Goal: Task Accomplishment & Management: Manage account settings

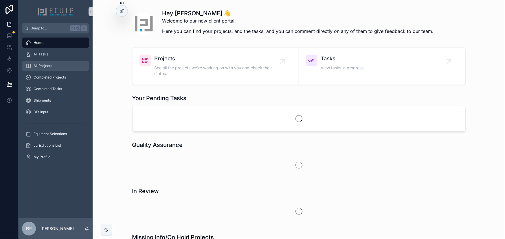
click at [52, 67] on div "All Projects" at bounding box center [55, 65] width 60 height 9
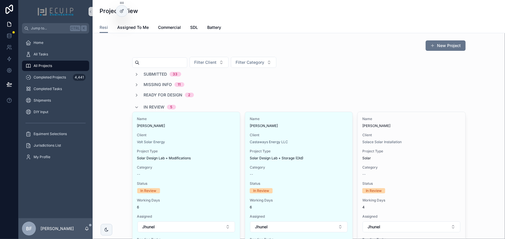
click at [140, 107] on div "In Review 5" at bounding box center [154, 107] width 41 height 9
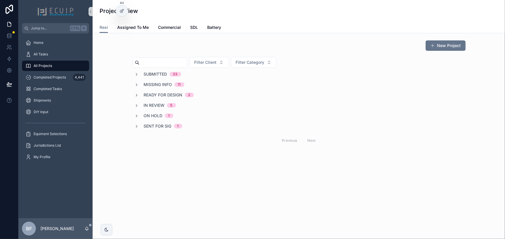
click at [160, 75] on span "Submitted" at bounding box center [155, 74] width 23 height 6
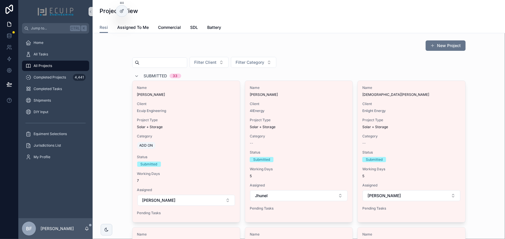
click at [155, 76] on span "Submitted" at bounding box center [155, 76] width 23 height 6
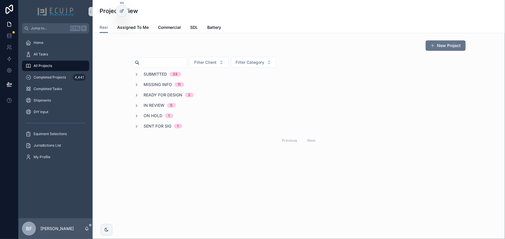
click at [113, 63] on div "New Project Filter Client Filter Category Submitted 33 Missing Info 11 Ready fo…" at bounding box center [298, 94] width 403 height 112
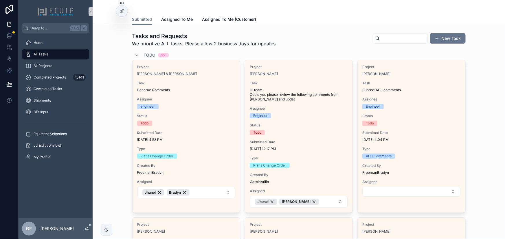
click at [147, 53] on span "Todo" at bounding box center [150, 55] width 12 height 6
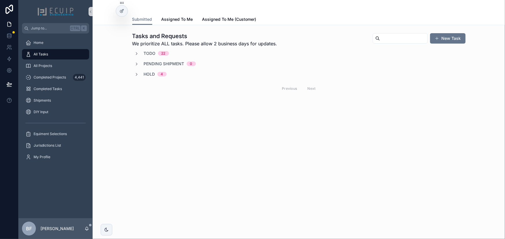
click at [153, 54] on span "Todo" at bounding box center [150, 54] width 12 height 6
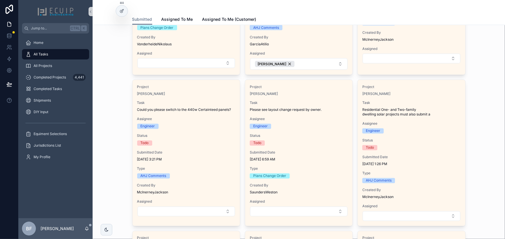
scroll to position [473, 0]
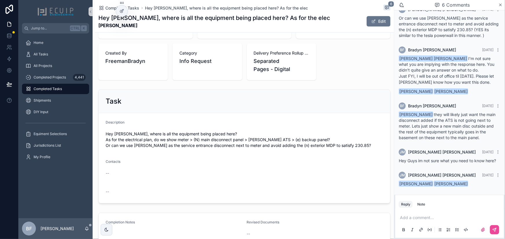
scroll to position [158, 0]
click at [457, 217] on p "scrollable content" at bounding box center [450, 218] width 101 height 6
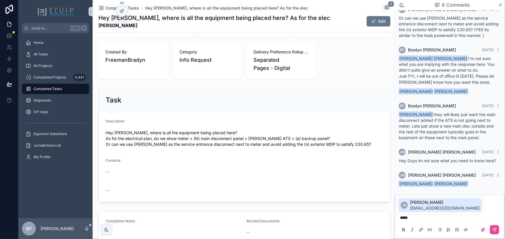
click at [439, 206] on span "jhunelb@gmail.com" at bounding box center [445, 209] width 70 height 6
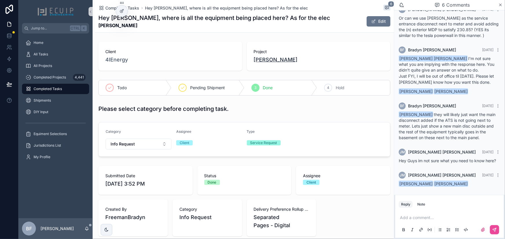
click at [263, 60] on span "[PERSON_NAME]" at bounding box center [276, 60] width 44 height 8
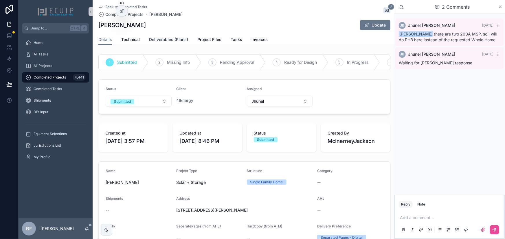
click at [182, 38] on span "Deliverables (Plans)" at bounding box center [168, 40] width 39 height 6
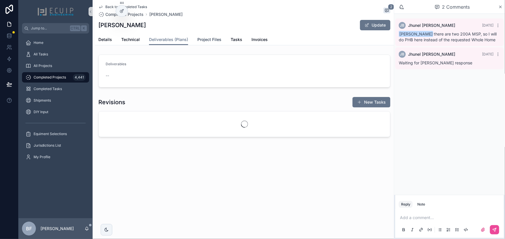
click at [213, 38] on span "Project Files" at bounding box center [209, 40] width 24 height 6
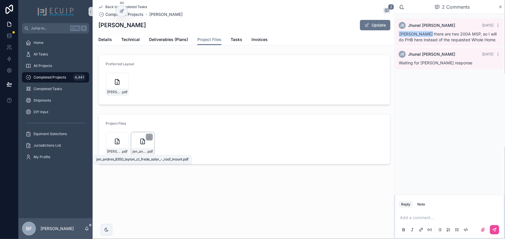
click at [143, 150] on span "jen_andres_8350_layton_ct_frede_solar_-_roof_mount" at bounding box center [139, 151] width 14 height 5
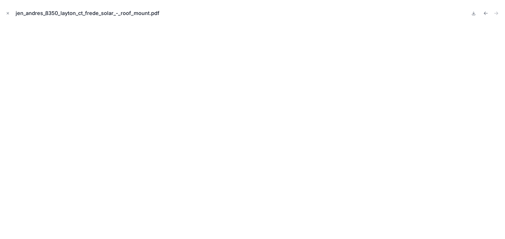
click at [6, 10] on button "Close modal" at bounding box center [8, 13] width 6 height 6
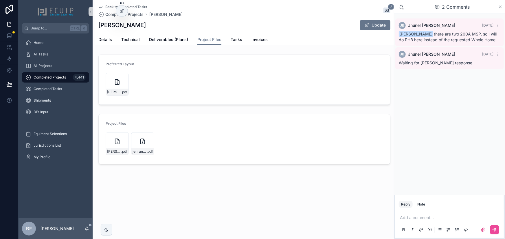
click at [421, 217] on p "scrollable content" at bounding box center [450, 218] width 101 height 6
click at [428, 202] on span "Jhunel Bernales" at bounding box center [445, 203] width 70 height 6
click at [477, 211] on span "**********" at bounding box center [449, 215] width 98 height 10
click at [499, 216] on p "**********" at bounding box center [450, 215] width 101 height 12
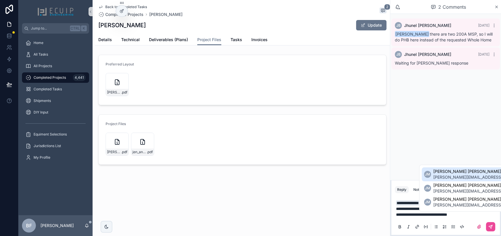
click at [467, 174] on span "jackson.mcinerney@4i.energy" at bounding box center [501, 177] width 136 height 6
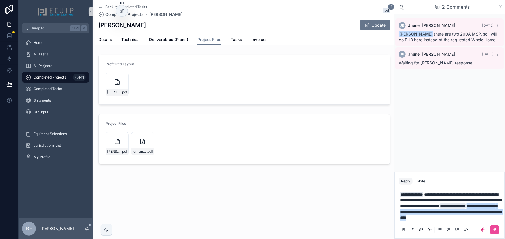
drag, startPoint x: 473, startPoint y: 221, endPoint x: 462, endPoint y: 206, distance: 17.6
click at [462, 206] on p "**********" at bounding box center [450, 206] width 101 height 29
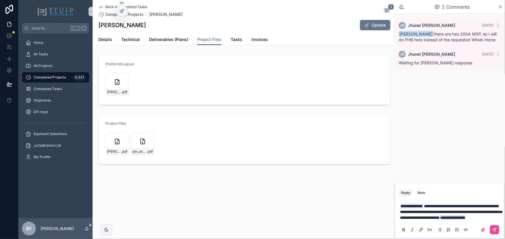
drag, startPoint x: 493, startPoint y: 227, endPoint x: 503, endPoint y: 230, distance: 10.8
click at [494, 228] on button "scrollable content" at bounding box center [494, 230] width 9 height 9
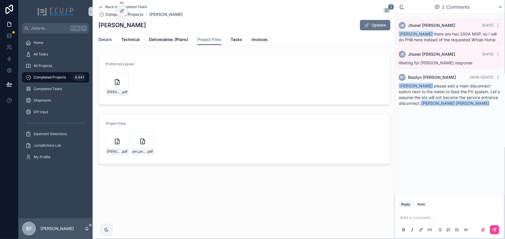
click at [108, 41] on span "Details" at bounding box center [105, 40] width 14 height 6
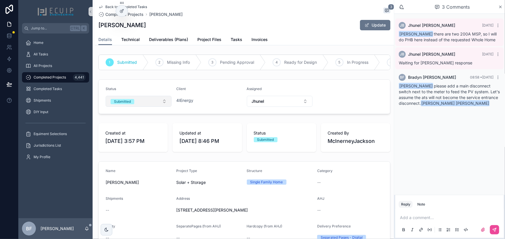
click at [136, 106] on button "Submitted" at bounding box center [139, 101] width 66 height 11
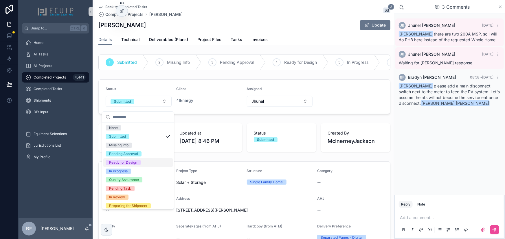
click at [129, 164] on div "Ready for Design" at bounding box center [123, 162] width 28 height 5
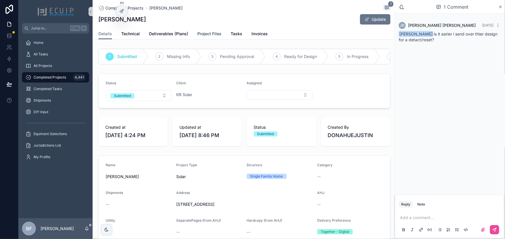
click at [200, 33] on span "Project Files" at bounding box center [209, 34] width 24 height 6
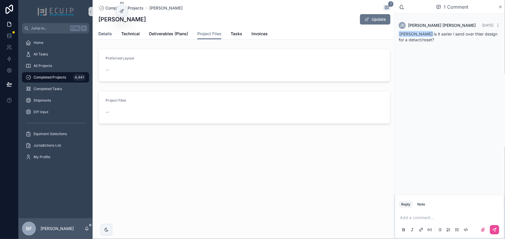
click at [99, 32] on span "Details" at bounding box center [105, 34] width 14 height 6
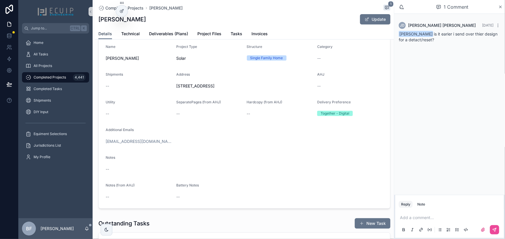
scroll to position [131, 0]
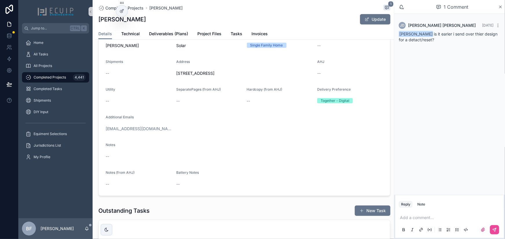
click at [418, 217] on p "scrollable content" at bounding box center [450, 218] width 101 height 6
click at [422, 207] on span "justin@kr.solar" at bounding box center [461, 209] width 103 height 6
click at [495, 231] on icon "scrollable content" at bounding box center [493, 229] width 3 height 3
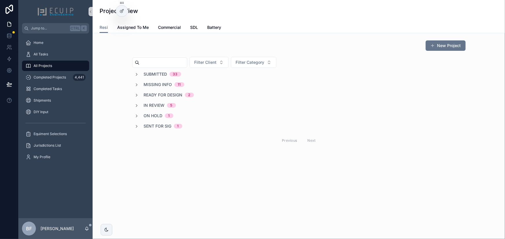
click at [150, 123] on div "Submitted 33 Missing Info 11 Ready for Design 2 In Review 5 On Hold 1 Sent for …" at bounding box center [298, 109] width 333 height 76
click at [151, 125] on span "Sent for Sig" at bounding box center [158, 126] width 28 height 6
click at [144, 130] on span "Sent for Sig" at bounding box center [158, 128] width 28 height 6
click at [147, 75] on span "Submitted" at bounding box center [155, 74] width 23 height 6
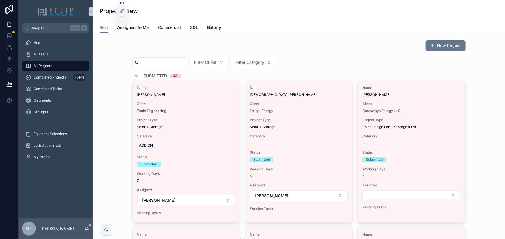
click at [151, 78] on span "Submitted" at bounding box center [155, 76] width 23 height 6
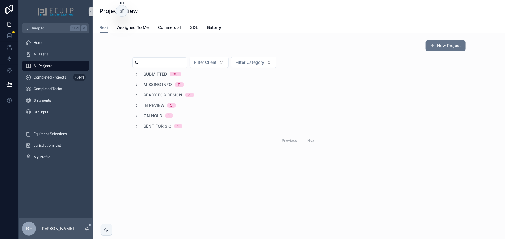
click at [155, 93] on span "Ready for Design" at bounding box center [163, 95] width 39 height 6
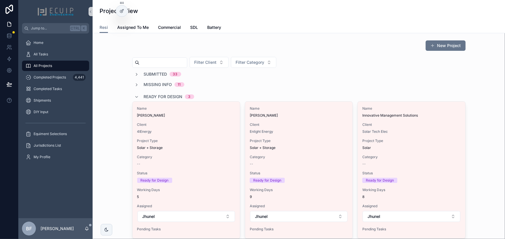
click at [155, 94] on span "Ready for Design" at bounding box center [163, 97] width 39 height 6
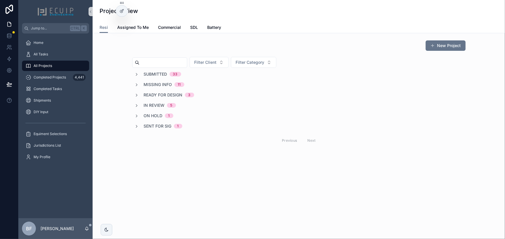
click at [159, 72] on span "Submitted" at bounding box center [155, 74] width 23 height 6
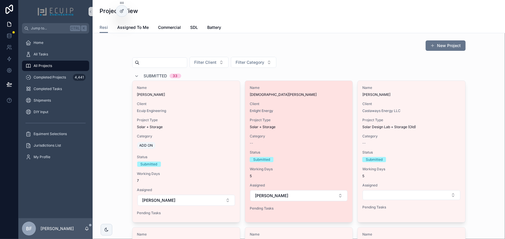
click at [315, 93] on span "Jesua Jaen" at bounding box center [299, 95] width 98 height 5
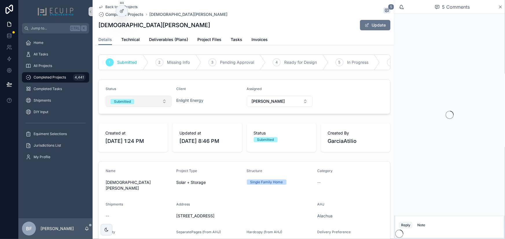
click at [131, 104] on span "Submitted" at bounding box center [122, 101] width 24 height 5
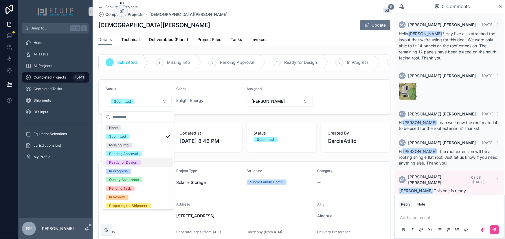
click at [131, 162] on div "Ready for Design" at bounding box center [123, 162] width 28 height 5
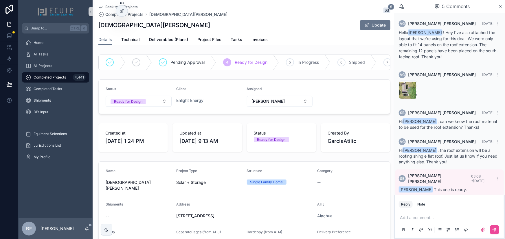
scroll to position [2, 0]
click at [61, 63] on div "All Projects" at bounding box center [55, 65] width 60 height 9
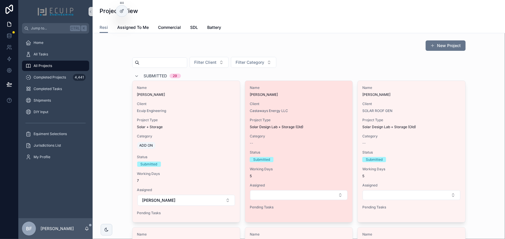
click at [311, 93] on span "Claudia Avila" at bounding box center [299, 95] width 98 height 5
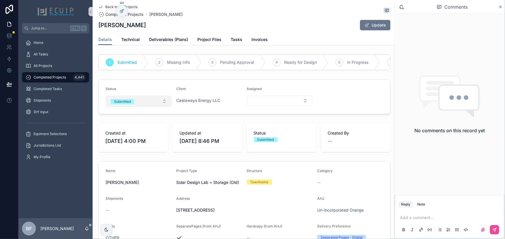
click at [140, 107] on button "Submitted" at bounding box center [139, 101] width 66 height 11
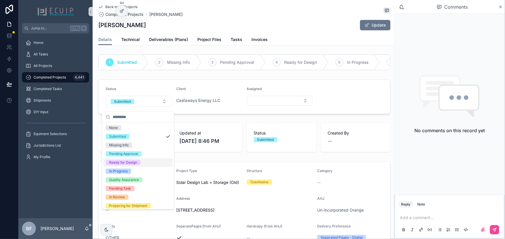
click at [129, 164] on div "Ready for Design" at bounding box center [123, 162] width 28 height 5
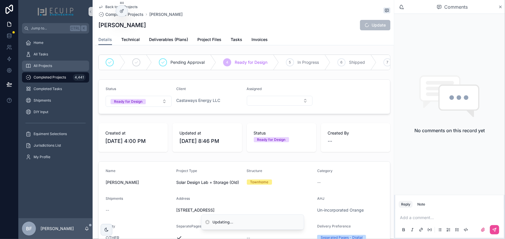
click at [58, 67] on div "All Projects" at bounding box center [55, 65] width 60 height 9
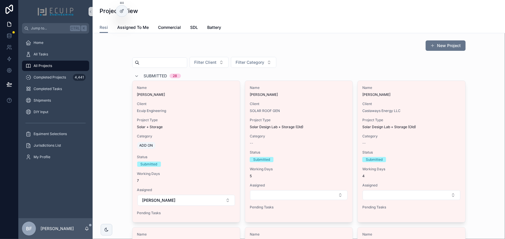
click at [319, 98] on div "Name Roberto Perez Client SOLAR ROOF GEN Project Type Solar Design Lab + Storag…" at bounding box center [298, 149] width 107 height 136
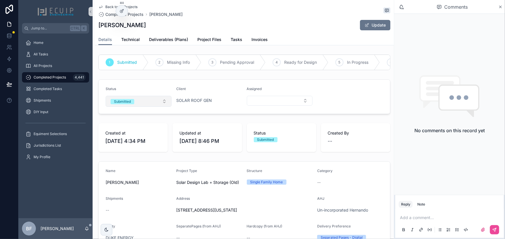
click at [147, 107] on button "Submitted" at bounding box center [139, 101] width 66 height 11
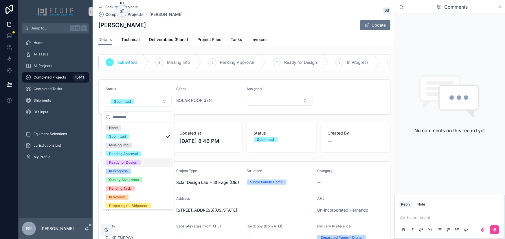
click at [132, 162] on div "Ready for Design" at bounding box center [123, 162] width 28 height 5
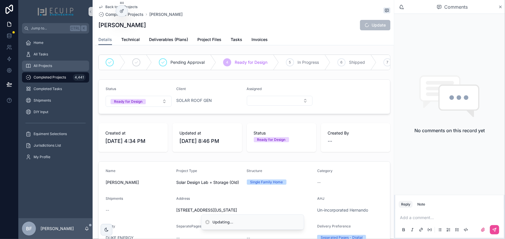
click at [58, 68] on div "All Projects" at bounding box center [55, 65] width 60 height 9
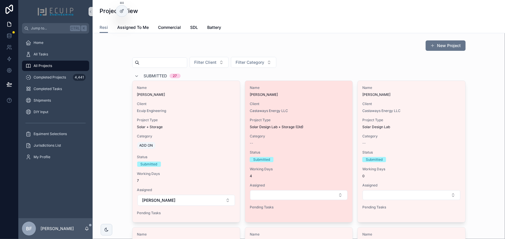
click at [331, 94] on span "Cathy A Boemler" at bounding box center [299, 95] width 98 height 5
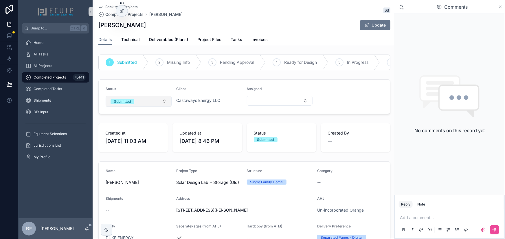
click at [145, 107] on button "Submitted" at bounding box center [139, 101] width 66 height 11
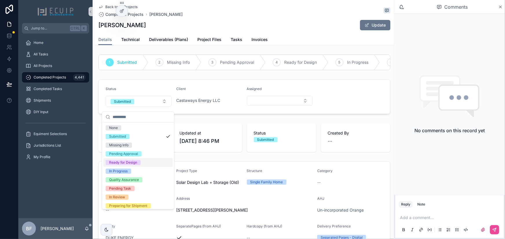
click at [131, 163] on div "Ready for Design" at bounding box center [123, 162] width 28 height 5
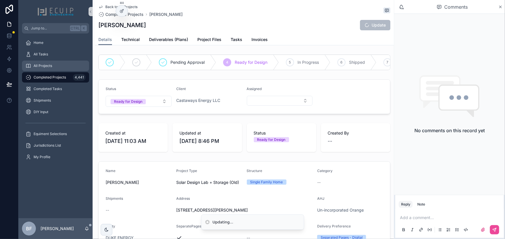
click at [64, 69] on div "All Projects" at bounding box center [55, 65] width 60 height 9
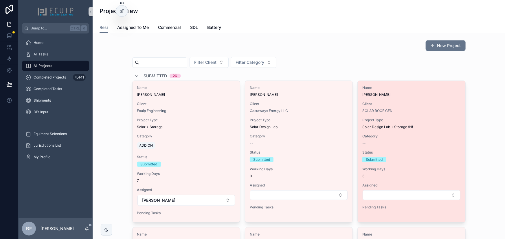
click at [428, 91] on div "Name Bertrand Cooper III" at bounding box center [411, 92] width 98 height 12
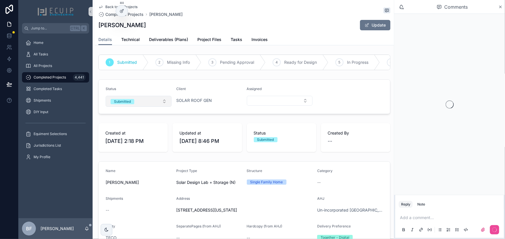
click at [150, 107] on button "Submitted" at bounding box center [139, 101] width 66 height 11
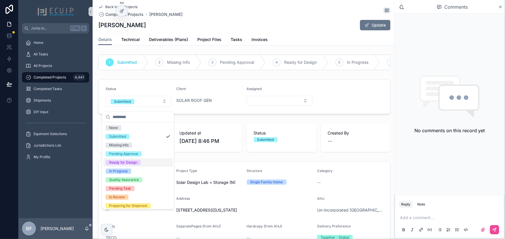
click at [132, 165] on div "Ready for Design" at bounding box center [123, 162] width 28 height 5
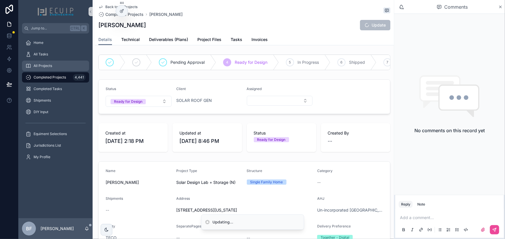
click at [59, 67] on div "All Projects" at bounding box center [55, 65] width 60 height 9
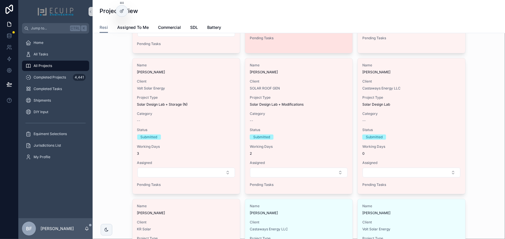
scroll to position [184, 0]
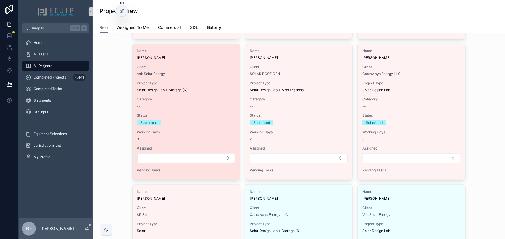
click at [208, 61] on div "Name Adam Shelton Client Volt Solar Energy Project Type Solar Design Lab + Stor…" at bounding box center [185, 112] width 107 height 136
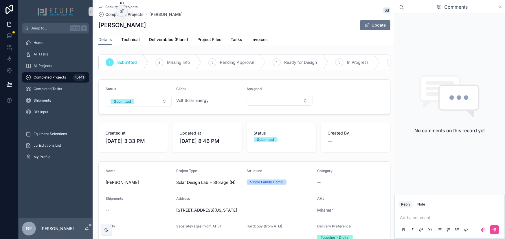
click at [136, 112] on form "Status Submitted Client Volt Solar Energy Assigned" at bounding box center [244, 97] width 291 height 34
click at [140, 107] on button "Submitted" at bounding box center [139, 101] width 66 height 11
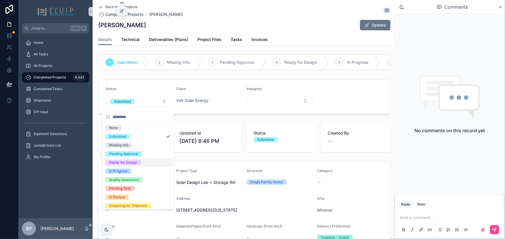
click at [122, 163] on div "Ready for Design" at bounding box center [123, 162] width 28 height 5
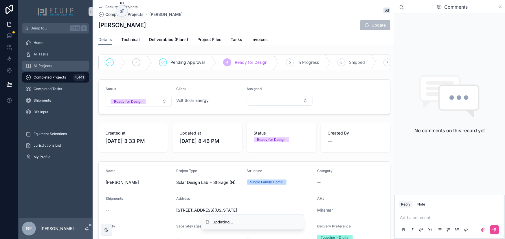
click at [49, 62] on div "All Projects" at bounding box center [55, 65] width 60 height 9
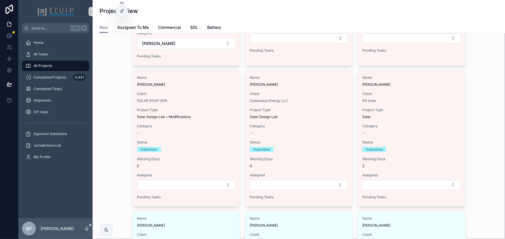
scroll to position [158, 0]
click at [226, 89] on div "Name Danildo Urbina Client SOLAR ROOF GEN Project Type Solar Design Lab + Modif…" at bounding box center [185, 138] width 107 height 136
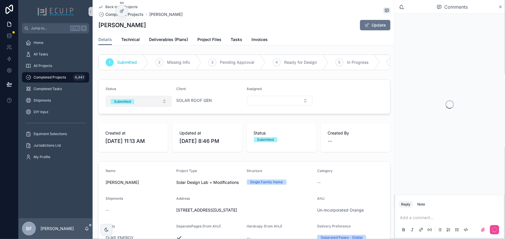
click at [139, 104] on button "Submitted" at bounding box center [139, 101] width 66 height 11
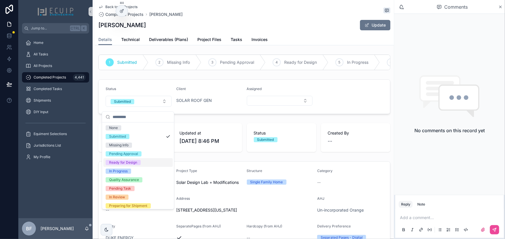
click at [122, 163] on div "Ready for Design" at bounding box center [123, 162] width 28 height 5
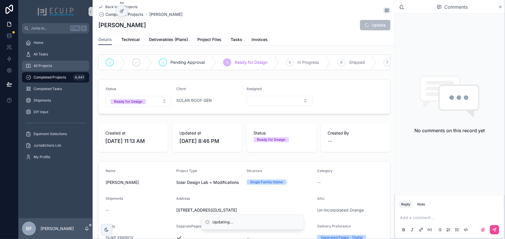
click at [64, 68] on div "All Projects" at bounding box center [55, 65] width 60 height 9
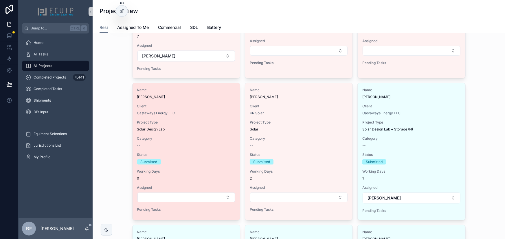
scroll to position [158, 0]
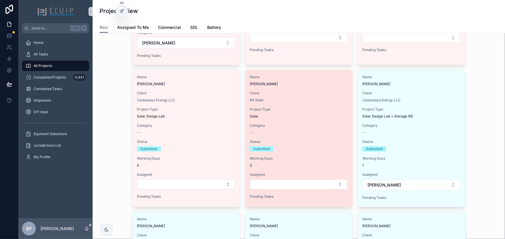
click at [327, 96] on div "Client KR Solar" at bounding box center [299, 97] width 98 height 12
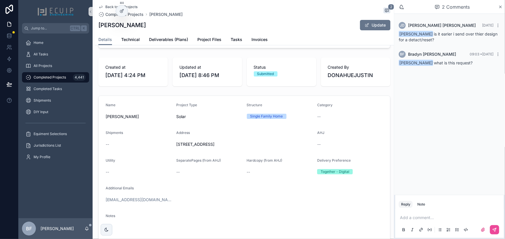
scroll to position [26, 0]
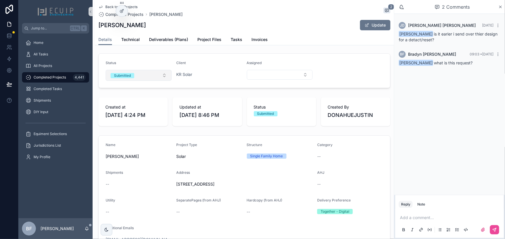
click at [132, 78] on span "Submitted" at bounding box center [122, 75] width 24 height 5
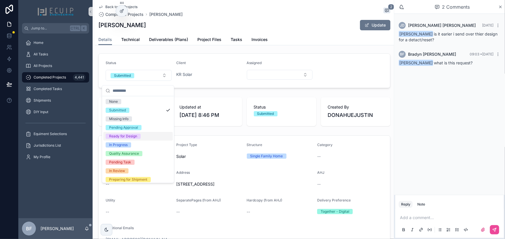
click at [127, 137] on div "Ready for Design" at bounding box center [123, 136] width 28 height 5
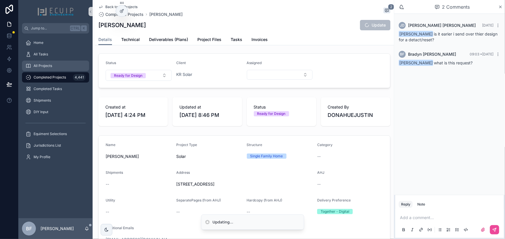
click at [58, 65] on div "All Projects" at bounding box center [55, 65] width 60 height 9
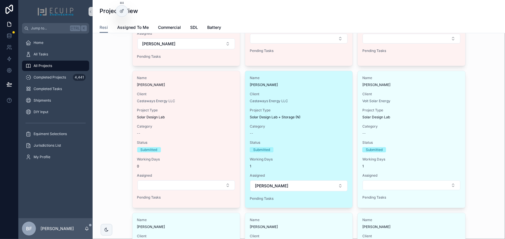
scroll to position [158, 0]
click at [324, 92] on span "Client" at bounding box center [299, 93] width 98 height 5
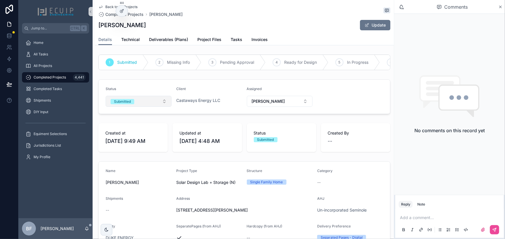
click at [141, 105] on button "Submitted" at bounding box center [139, 101] width 66 height 11
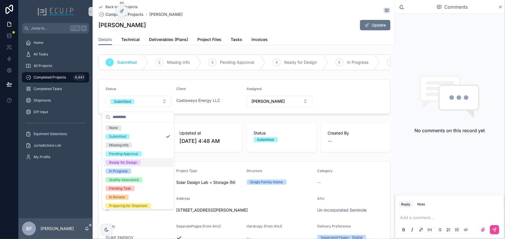
click at [134, 162] on div "Ready for Design" at bounding box center [123, 162] width 28 height 5
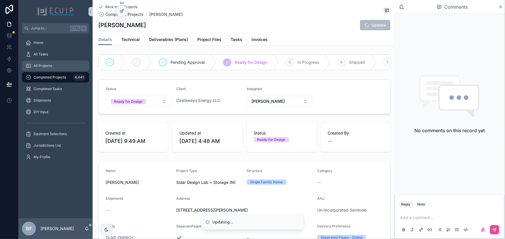
click at [55, 66] on div "All Projects" at bounding box center [55, 65] width 60 height 9
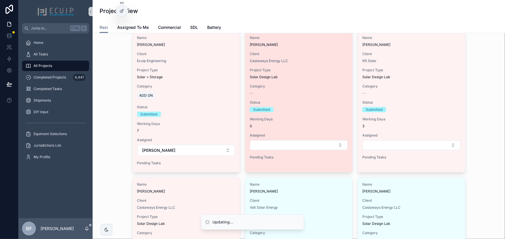
scroll to position [131, 0]
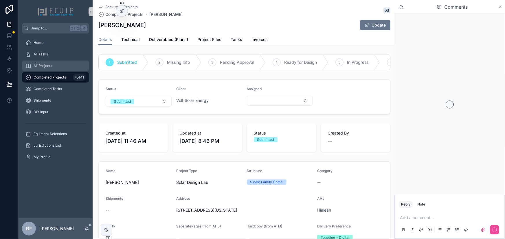
click at [66, 62] on div "All Projects" at bounding box center [55, 65] width 60 height 9
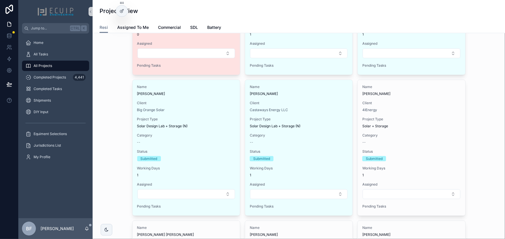
scroll to position [289, 0]
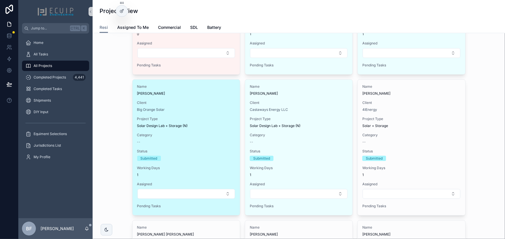
click at [191, 111] on div "Big Orange Solar" at bounding box center [186, 110] width 98 height 5
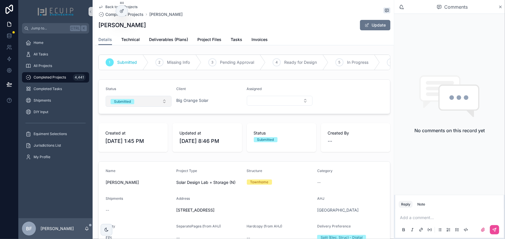
click at [145, 105] on button "Submitted" at bounding box center [139, 101] width 66 height 11
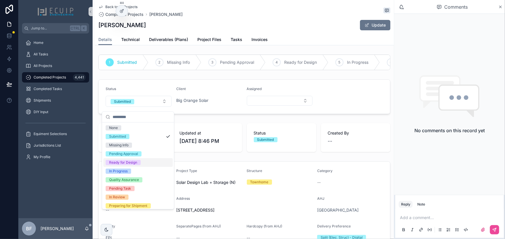
click at [132, 163] on div "Ready for Design" at bounding box center [123, 162] width 28 height 5
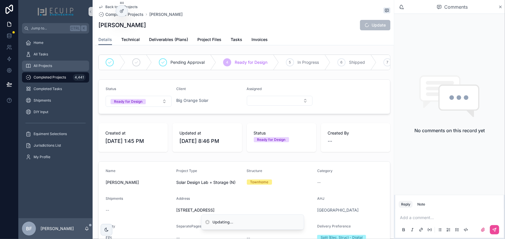
click at [56, 65] on div "All Projects" at bounding box center [55, 65] width 60 height 9
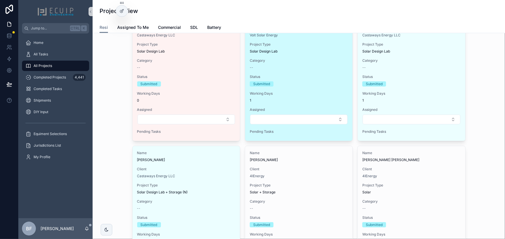
scroll to position [289, 0]
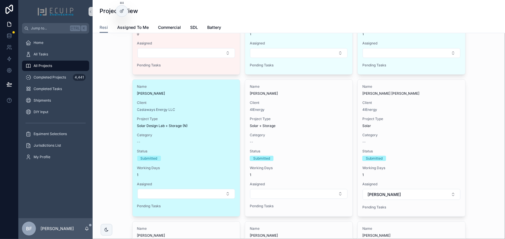
click at [211, 101] on span "Client" at bounding box center [186, 103] width 98 height 5
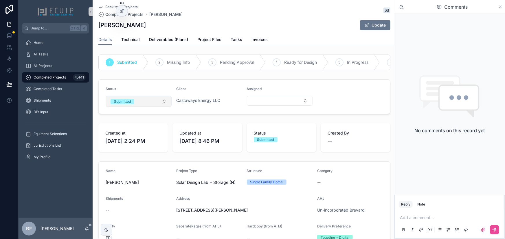
click at [137, 107] on button "Submitted" at bounding box center [139, 101] width 66 height 11
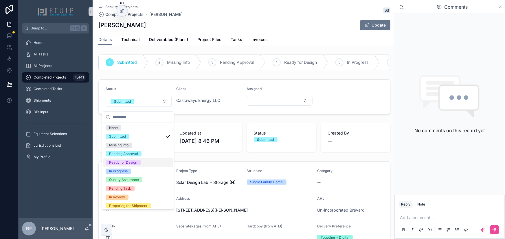
click at [130, 164] on div "Ready for Design" at bounding box center [123, 162] width 28 height 5
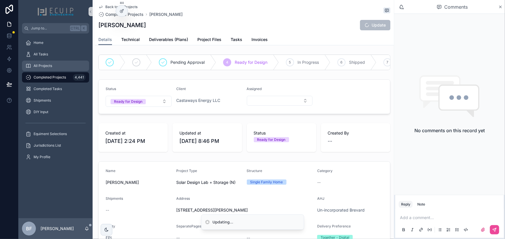
click at [58, 67] on div "All Projects" at bounding box center [55, 65] width 60 height 9
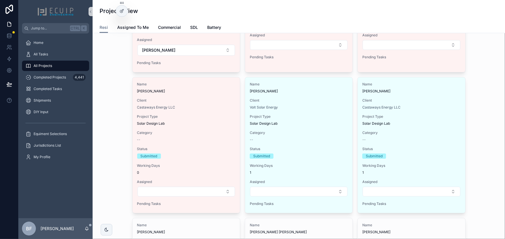
scroll to position [263, 0]
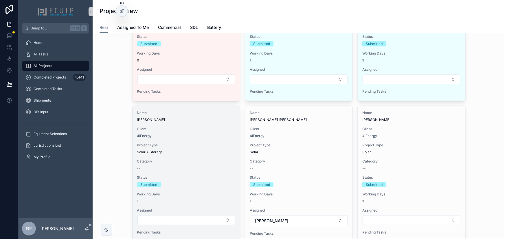
click at [213, 127] on span "Client" at bounding box center [186, 129] width 98 height 5
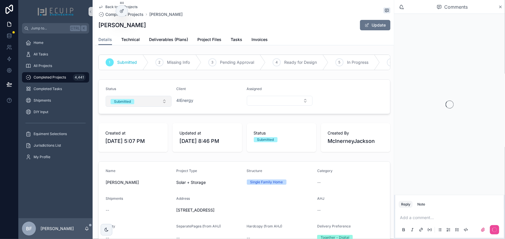
click at [138, 107] on button "Submitted" at bounding box center [139, 101] width 66 height 11
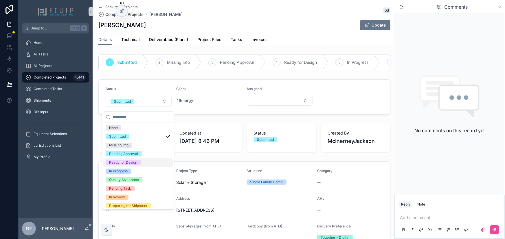
click at [129, 165] on div "Ready for Design" at bounding box center [123, 162] width 28 height 5
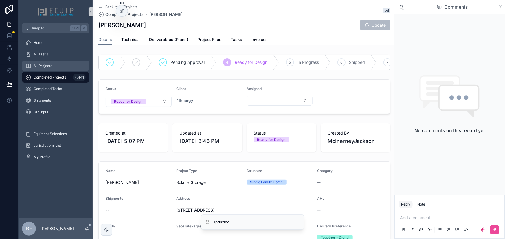
click at [61, 63] on div "All Projects" at bounding box center [55, 65] width 60 height 9
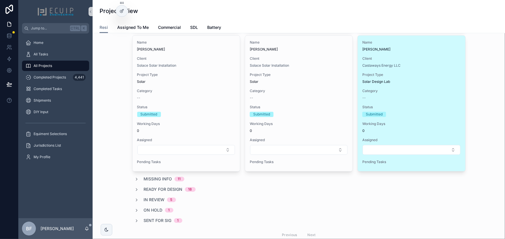
scroll to position [736, 0]
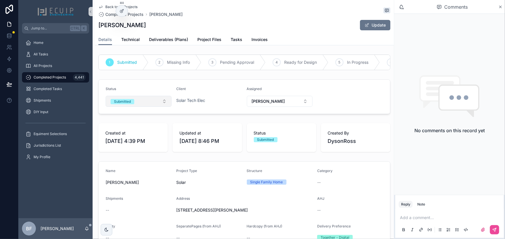
click at [146, 106] on button "Submitted" at bounding box center [139, 101] width 66 height 11
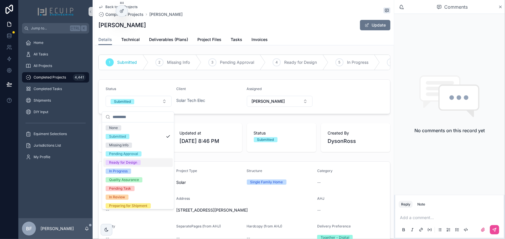
click at [127, 162] on div "Ready for Design" at bounding box center [123, 162] width 28 height 5
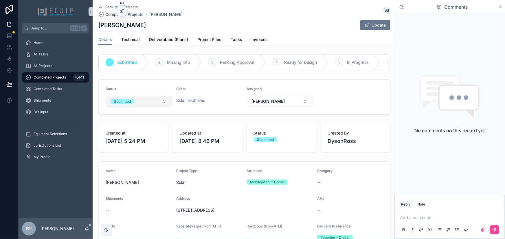
click at [144, 107] on button "Submitted" at bounding box center [139, 101] width 66 height 11
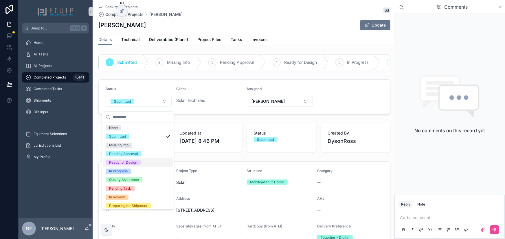
click at [130, 162] on div "Ready for Design" at bounding box center [123, 162] width 28 height 5
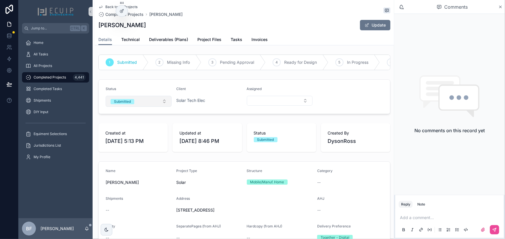
click at [133, 107] on button "Submitted" at bounding box center [139, 101] width 66 height 11
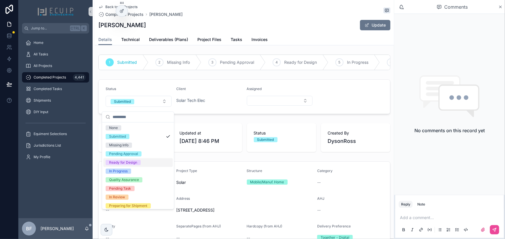
click at [134, 162] on div "Ready for Design" at bounding box center [123, 162] width 28 height 5
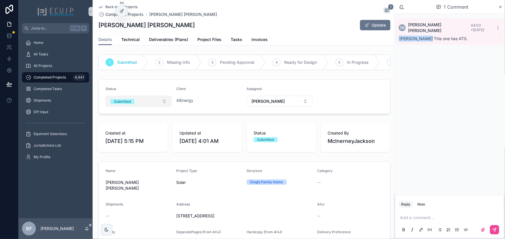
click at [134, 104] on span "Submitted" at bounding box center [122, 101] width 24 height 5
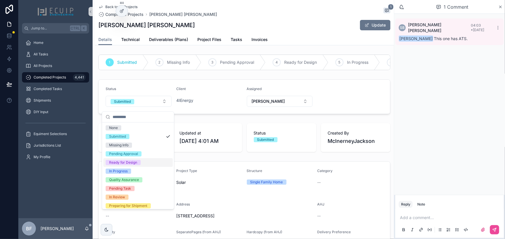
click at [127, 164] on div "Ready for Design" at bounding box center [123, 162] width 28 height 5
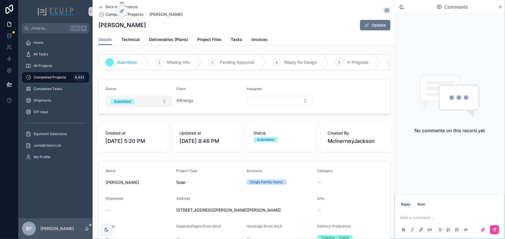
click at [141, 107] on button "Submitted" at bounding box center [139, 101] width 66 height 11
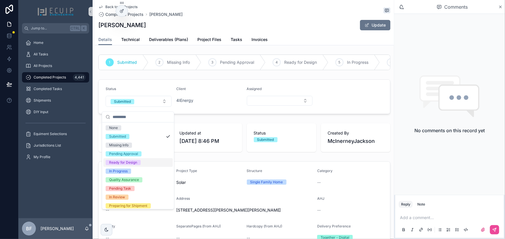
click at [126, 163] on div "Ready for Design" at bounding box center [123, 162] width 28 height 5
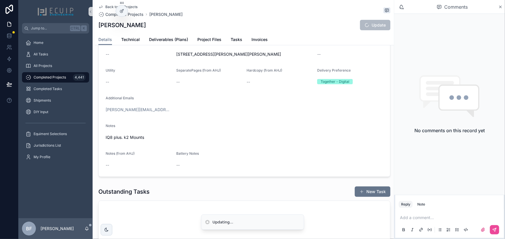
scroll to position [158, 0]
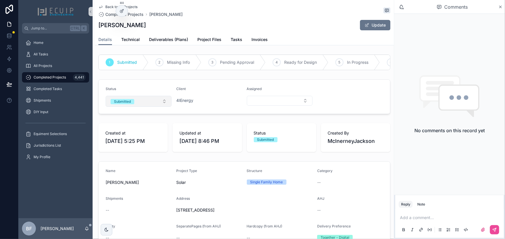
click at [137, 103] on button "Submitted" at bounding box center [139, 101] width 66 height 11
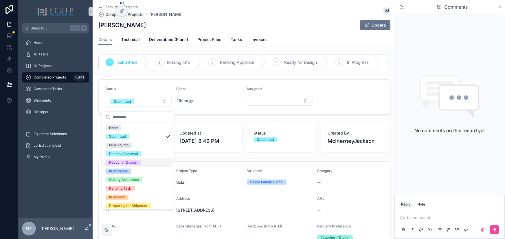
click at [124, 162] on div "Ready for Design" at bounding box center [123, 162] width 28 height 5
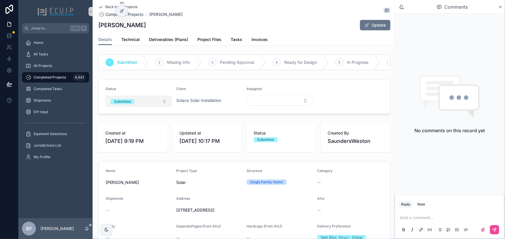
click at [145, 105] on button "Submitted" at bounding box center [139, 101] width 66 height 11
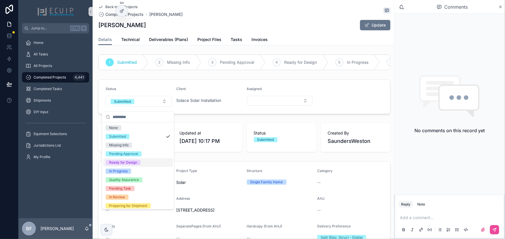
click at [130, 161] on div "Ready for Design" at bounding box center [123, 162] width 28 height 5
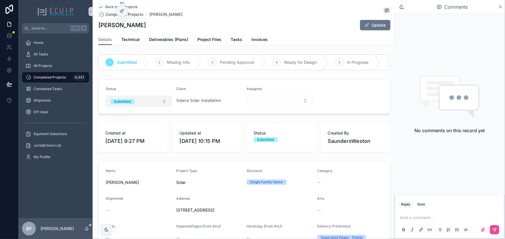
drag, startPoint x: 148, startPoint y: 106, endPoint x: 149, endPoint y: 110, distance: 4.1
click at [148, 106] on button "Submitted" at bounding box center [139, 101] width 66 height 11
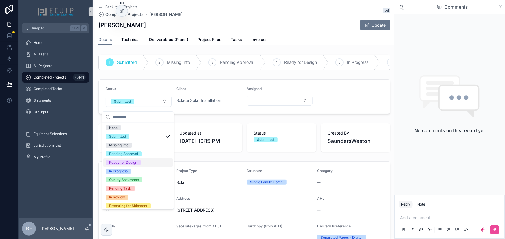
click at [135, 165] on div "Ready for Design" at bounding box center [123, 162] width 28 height 5
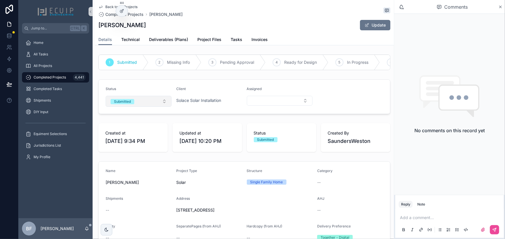
click at [147, 100] on button "Submitted" at bounding box center [139, 101] width 66 height 11
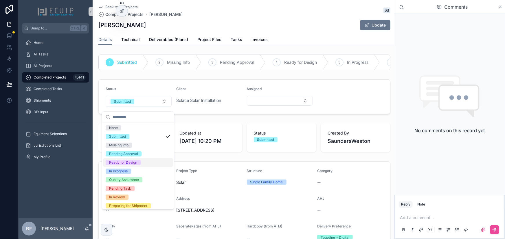
click at [131, 161] on div "Ready for Design" at bounding box center [123, 162] width 28 height 5
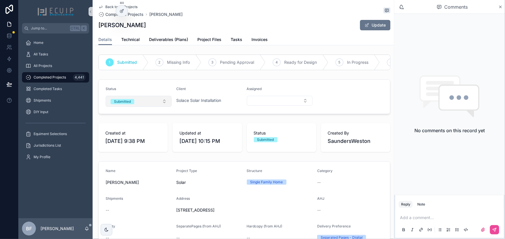
click at [132, 104] on span "Submitted" at bounding box center [122, 101] width 24 height 5
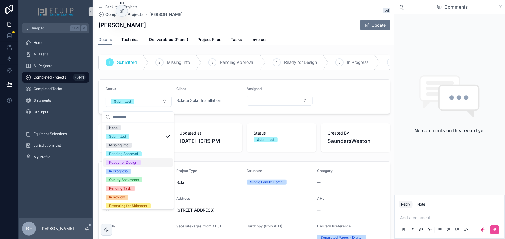
click at [129, 165] on div "Ready for Design" at bounding box center [123, 162] width 28 height 5
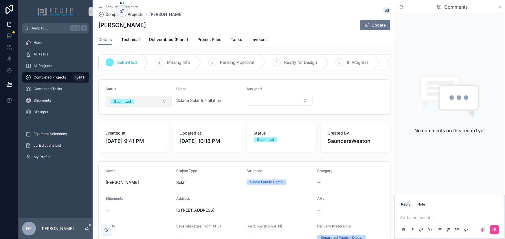
drag, startPoint x: 131, startPoint y: 103, endPoint x: 133, endPoint y: 110, distance: 7.2
click at [131, 103] on span "Submitted" at bounding box center [122, 101] width 24 height 5
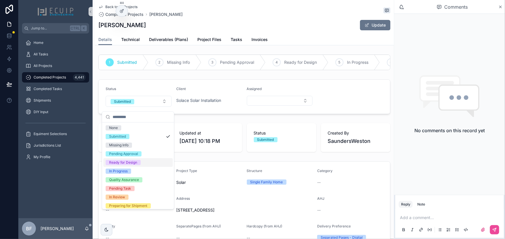
click at [128, 161] on div "Ready for Design" at bounding box center [123, 162] width 28 height 5
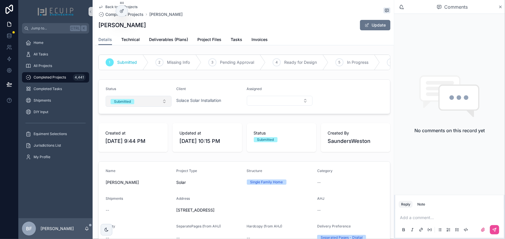
click at [143, 104] on button "Submitted" at bounding box center [139, 101] width 66 height 11
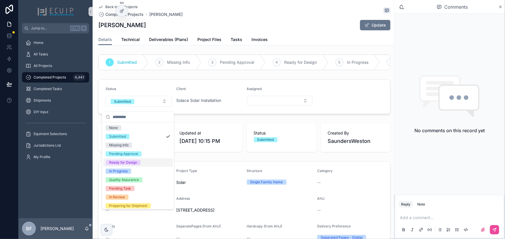
click at [130, 160] on div "Ready for Design" at bounding box center [123, 162] width 28 height 5
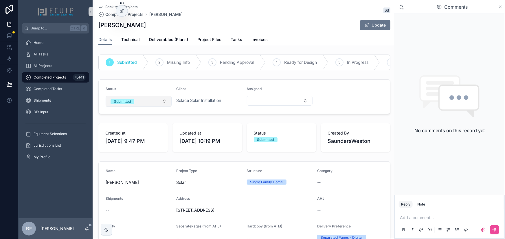
drag, startPoint x: 139, startPoint y: 101, endPoint x: 141, endPoint y: 108, distance: 6.6
click at [139, 101] on button "Submitted" at bounding box center [139, 101] width 66 height 11
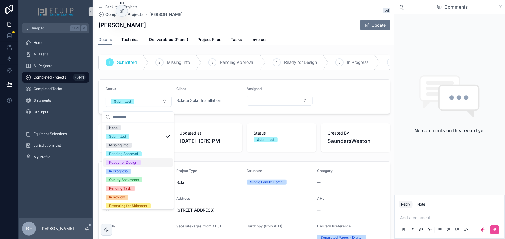
click at [128, 160] on div "Ready for Design" at bounding box center [123, 162] width 28 height 5
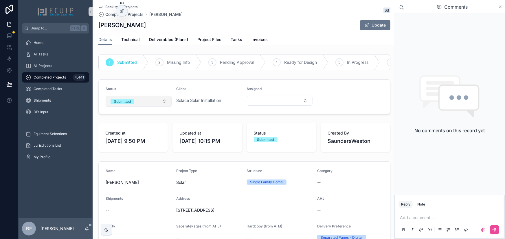
click at [149, 107] on button "Submitted" at bounding box center [139, 101] width 66 height 11
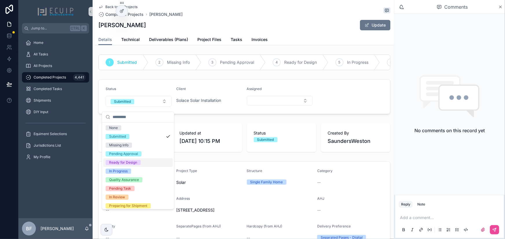
click at [129, 163] on div "Ready for Design" at bounding box center [123, 162] width 28 height 5
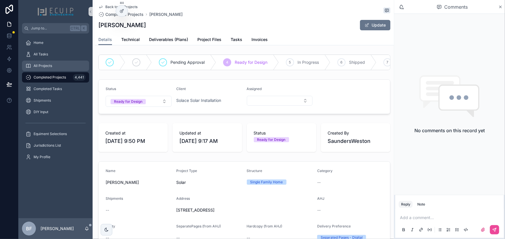
click at [58, 65] on div "All Projects" at bounding box center [55, 65] width 60 height 9
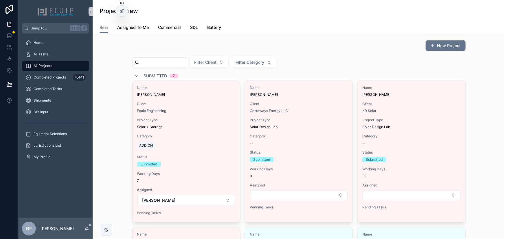
click at [147, 76] on span "Submitted" at bounding box center [155, 76] width 23 height 6
